Goal: Check status: Check status

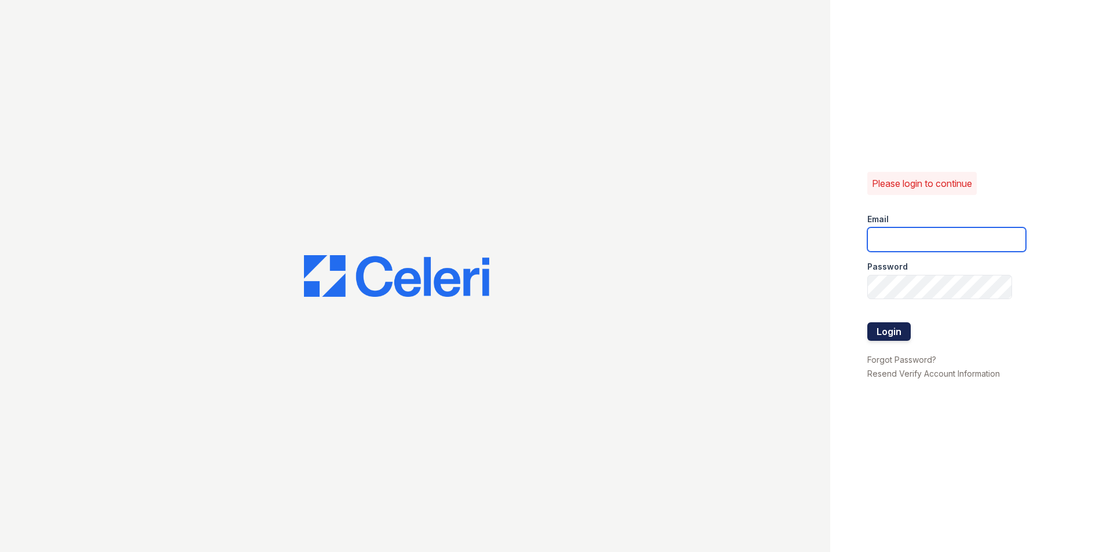
type input "derbypark2@cafmanagement.com"
click at [903, 329] on button "Login" at bounding box center [888, 331] width 43 height 19
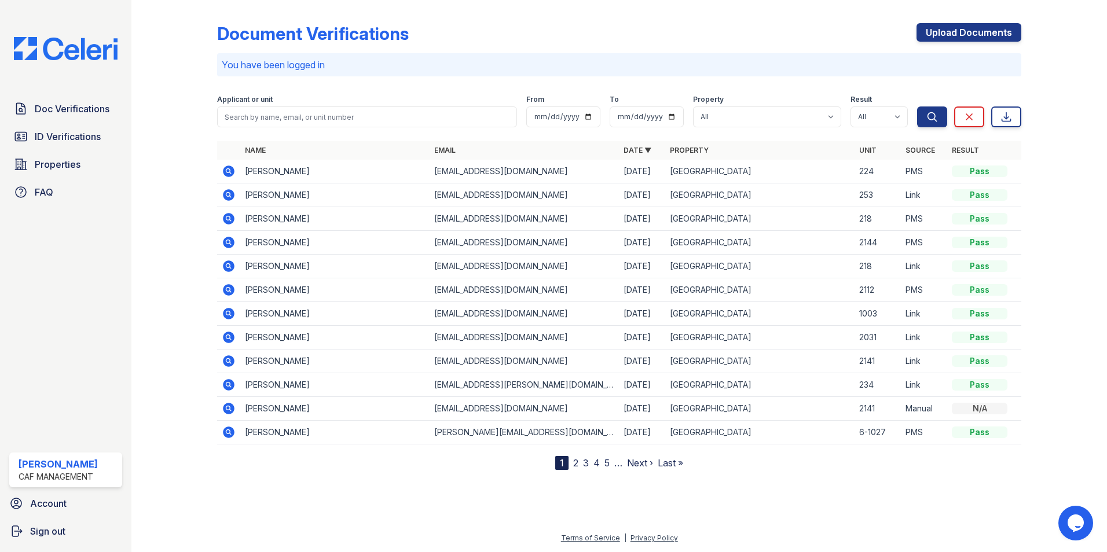
click at [227, 173] on icon at bounding box center [229, 172] width 12 height 12
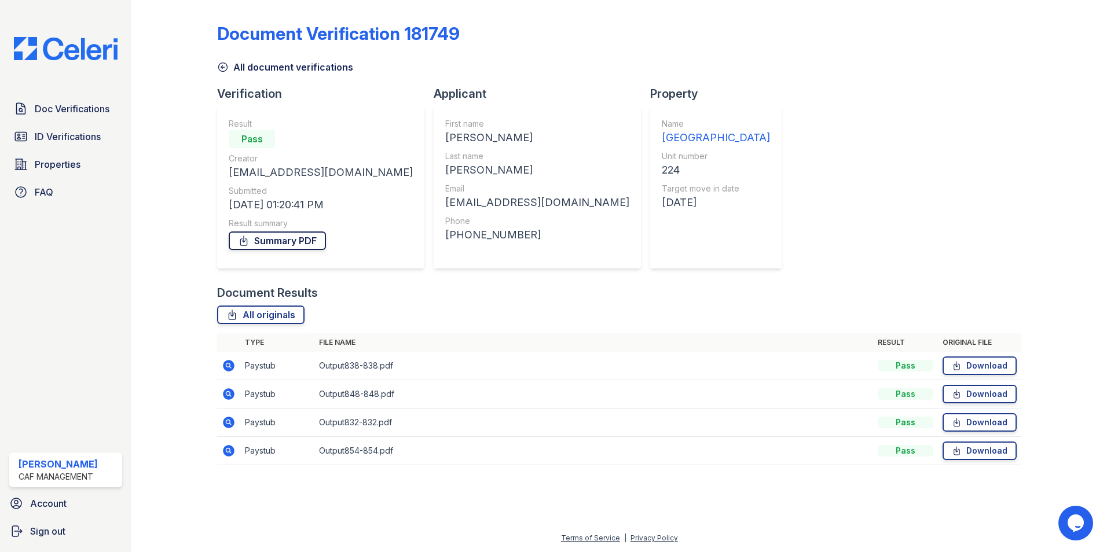
click at [280, 239] on link "Summary PDF" at bounding box center [277, 241] width 97 height 19
click at [61, 133] on span "ID Verifications" at bounding box center [68, 137] width 66 height 14
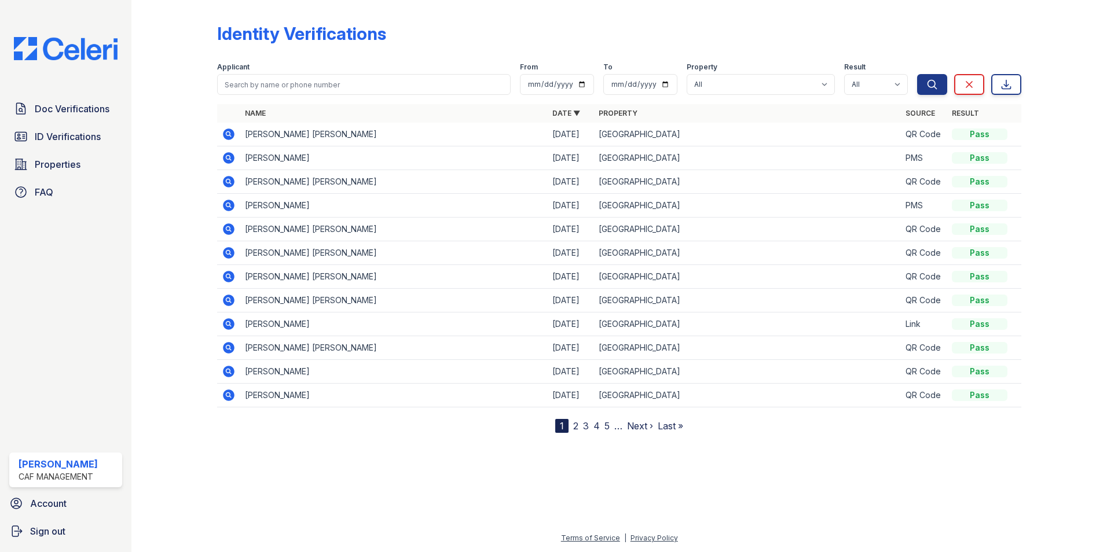
click at [228, 157] on icon at bounding box center [227, 157] width 3 height 3
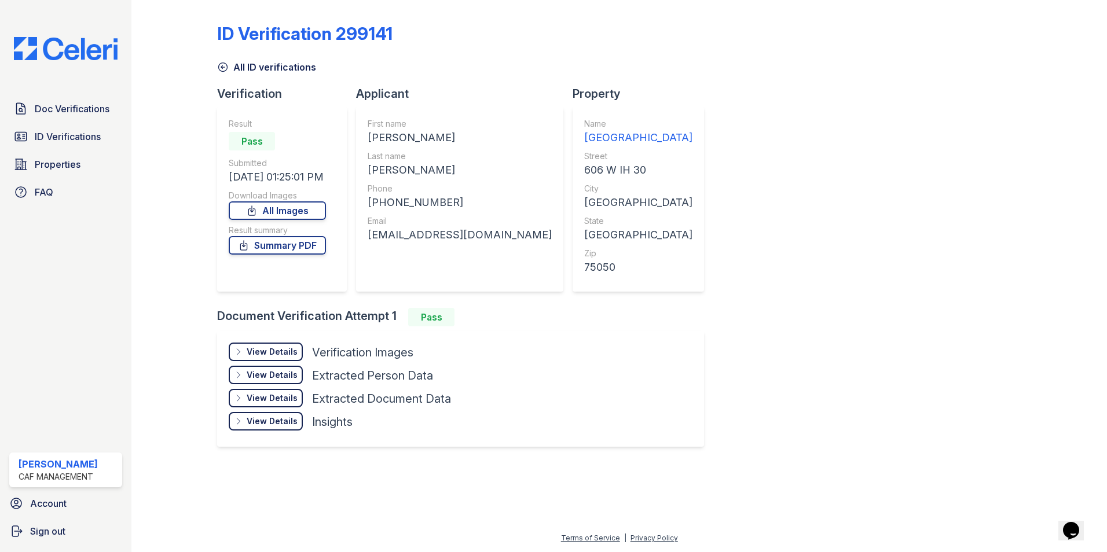
click at [273, 353] on div "View Details" at bounding box center [272, 352] width 51 height 12
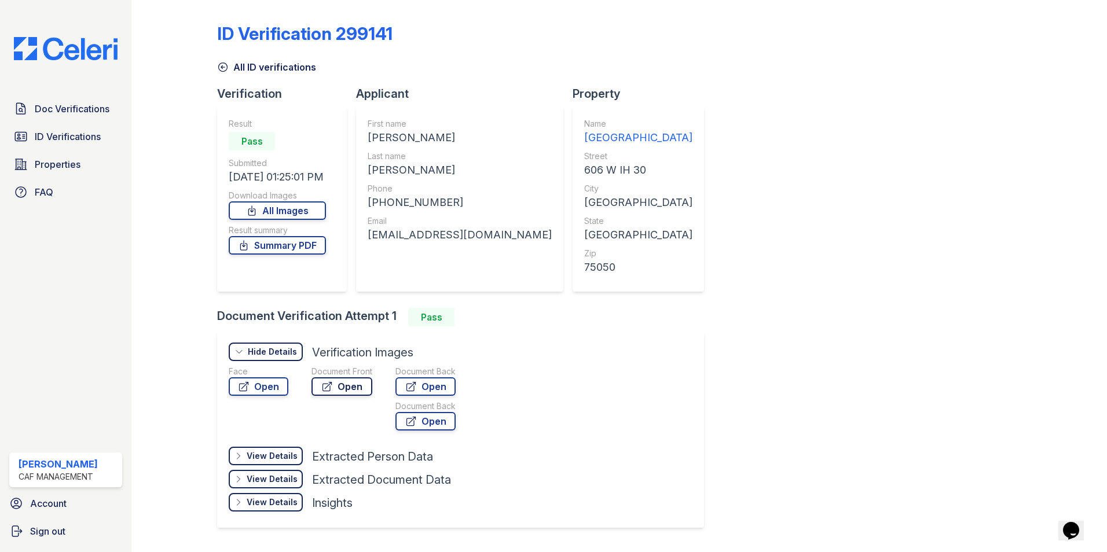
click at [340, 382] on link "Open" at bounding box center [341, 386] width 61 height 19
click at [434, 385] on link "Open" at bounding box center [425, 386] width 60 height 19
